Goal: Task Accomplishment & Management: Manage account settings

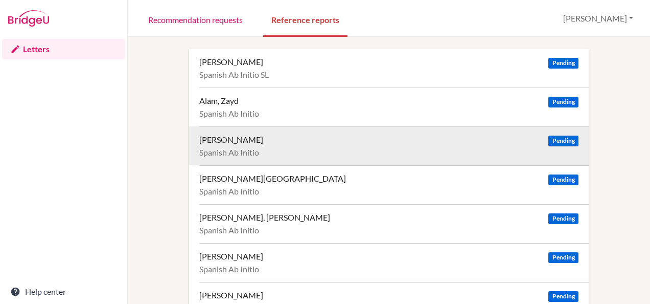
click at [343, 154] on div "Spanish Ab Initio" at bounding box center [388, 152] width 379 height 10
click at [566, 137] on span "Pending" at bounding box center [563, 140] width 30 height 11
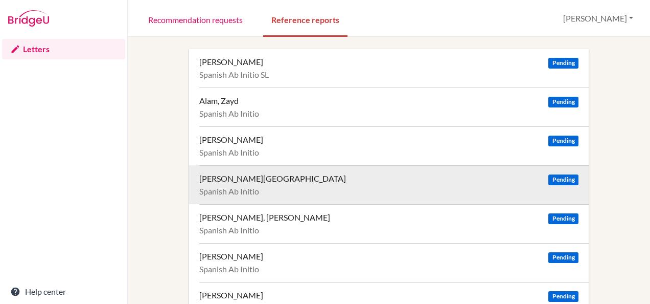
click at [558, 180] on span "Pending" at bounding box center [563, 179] width 30 height 11
click at [548, 178] on span "Pending" at bounding box center [563, 179] width 30 height 11
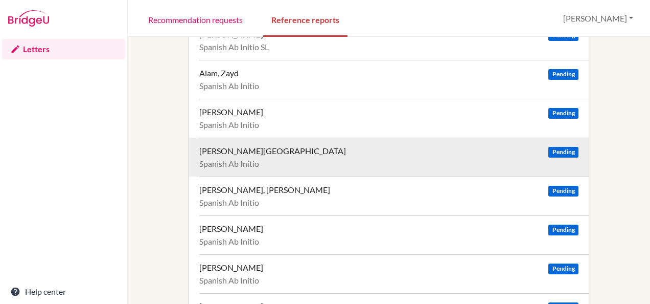
scroll to position [29, 0]
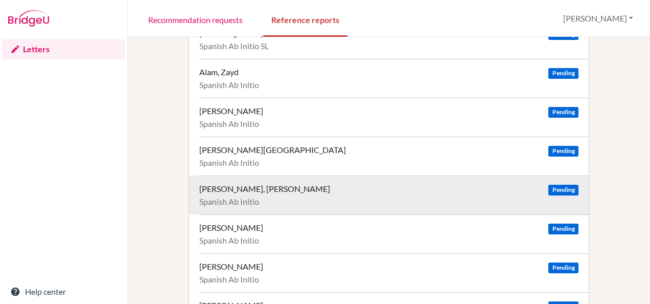
click at [563, 184] on span "Pending" at bounding box center [563, 189] width 30 height 11
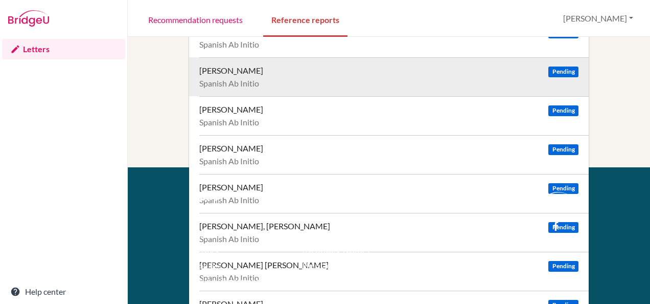
scroll to position [186, 0]
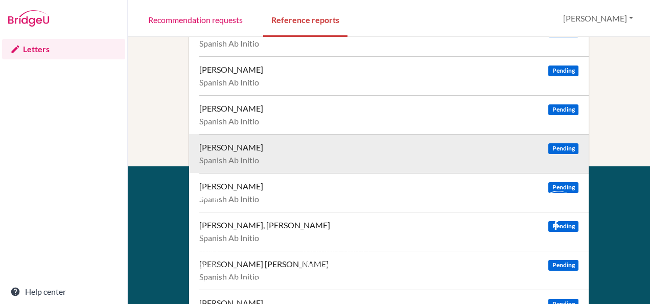
click at [551, 144] on span "Pending" at bounding box center [563, 148] width 30 height 11
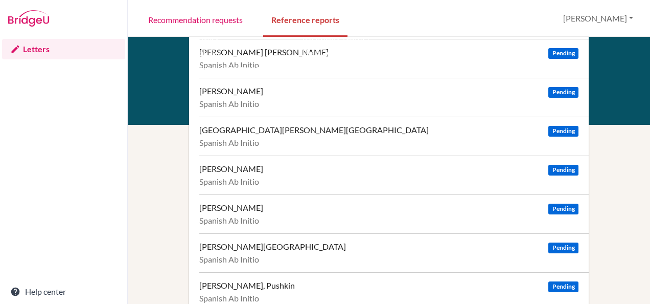
scroll to position [399, 0]
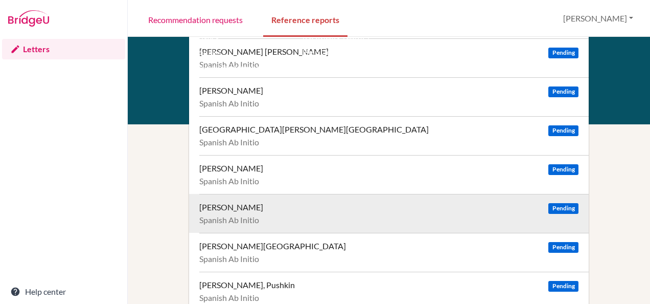
click at [552, 207] on span "Pending" at bounding box center [563, 208] width 30 height 11
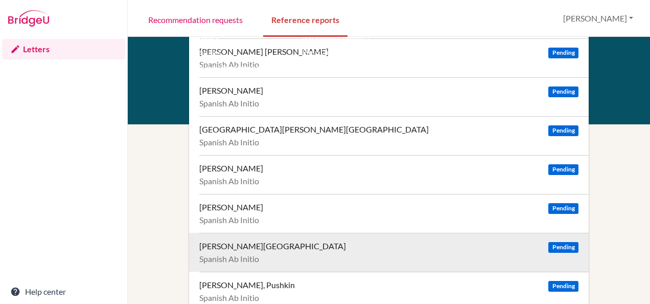
click at [563, 243] on span "Pending" at bounding box center [563, 247] width 30 height 11
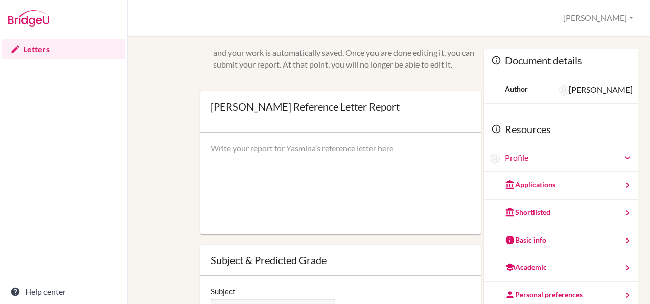
scroll to position [14, 0]
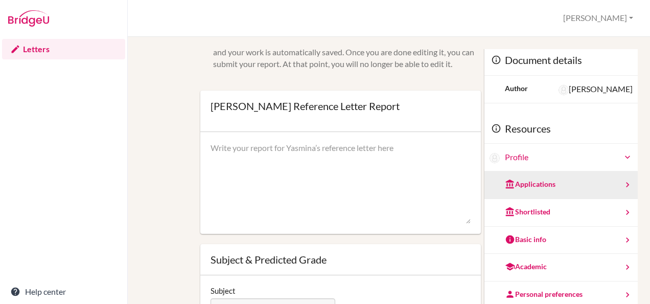
click at [567, 182] on div "Applications" at bounding box center [560, 185] width 153 height 28
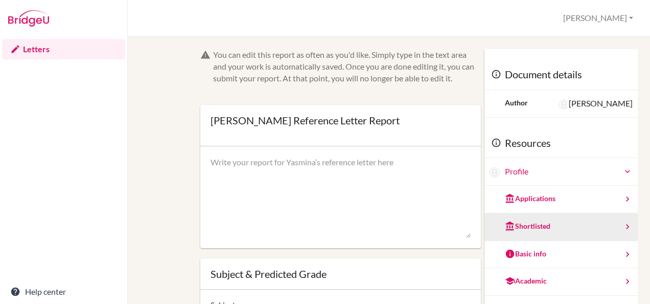
click at [541, 228] on div "Shortlisted" at bounding box center [560, 227] width 153 height 28
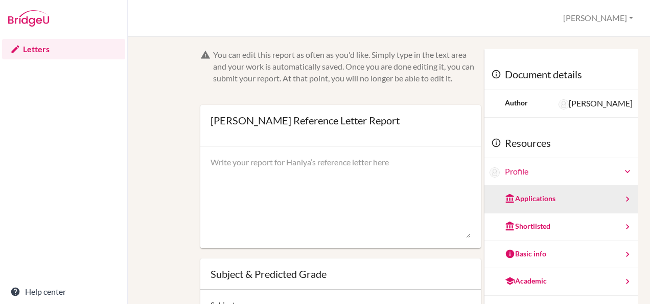
click at [542, 197] on div "Applications" at bounding box center [560, 199] width 153 height 28
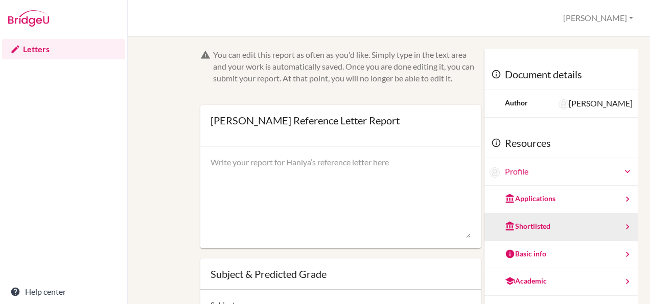
click at [540, 224] on div "Shortlisted" at bounding box center [560, 227] width 153 height 28
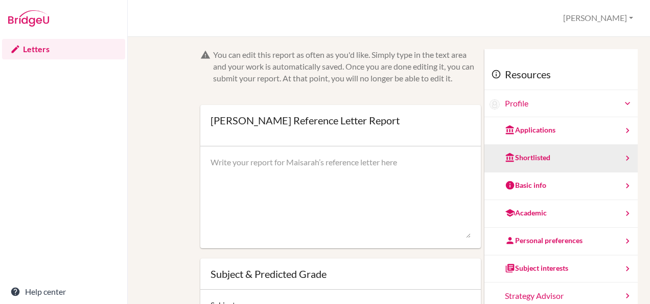
click at [553, 154] on div "Shortlisted" at bounding box center [560, 159] width 153 height 28
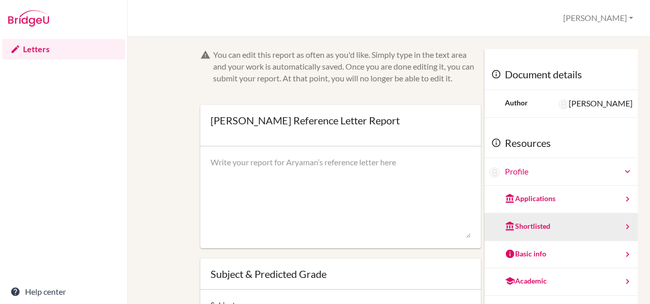
click at [535, 222] on div "Shortlisted" at bounding box center [527, 226] width 45 height 10
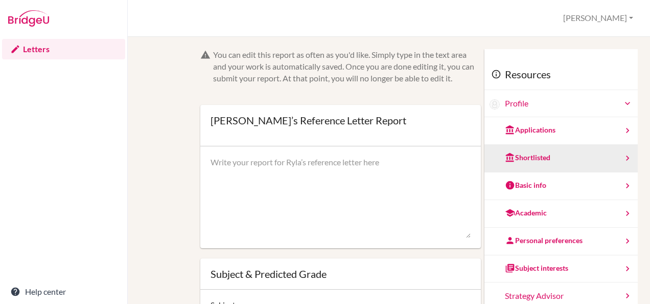
click at [531, 163] on div "Shortlisted" at bounding box center [560, 159] width 153 height 28
click at [524, 157] on div "Shortlisted" at bounding box center [527, 157] width 45 height 10
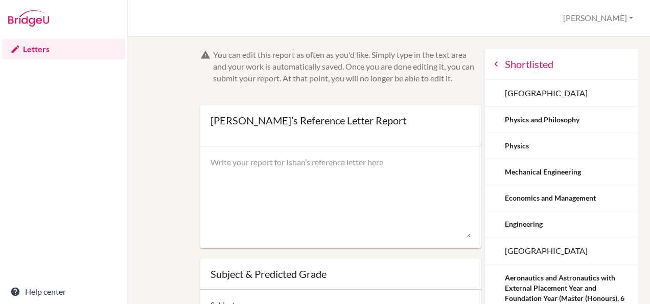
click at [79, 98] on div "Letters Help center" at bounding box center [63, 170] width 127 height 267
